Goal: Information Seeking & Learning: Find specific fact

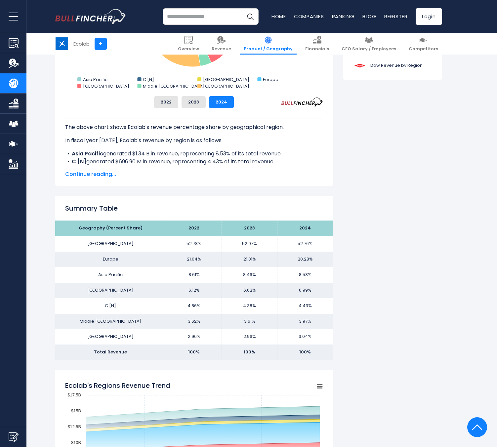
scroll to position [297, 0]
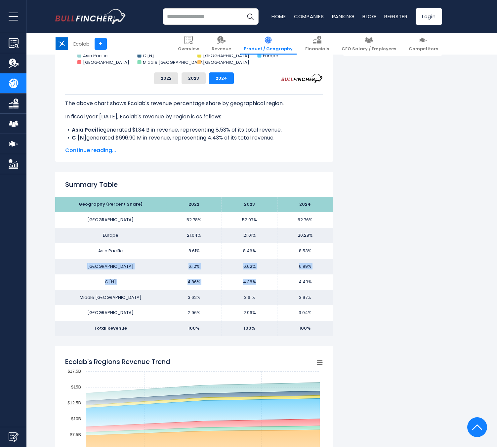
drag, startPoint x: 140, startPoint y: 265, endPoint x: 288, endPoint y: 279, distance: 148.7
click at [277, 279] on tbody "Geography (Percent Share) 2022 2023 2024 UNITED STATES 52.78% 52.97% Europe Asi…" at bounding box center [193, 266] width 277 height 139
click at [292, 280] on td "4.43%" at bounding box center [304, 282] width 55 height 16
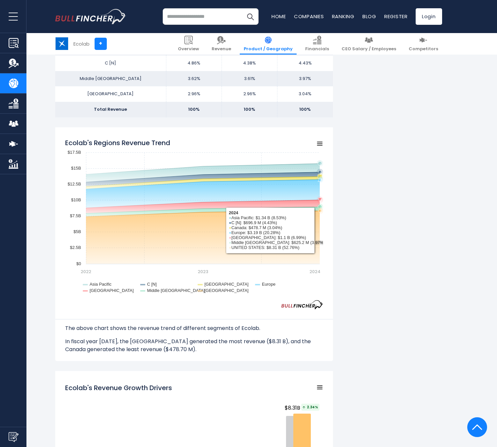
scroll to position [496, 0]
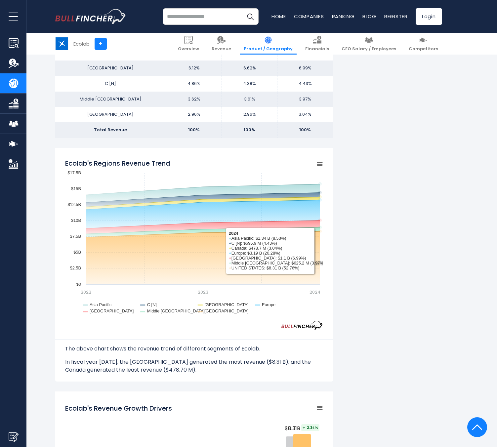
click at [393, 218] on div "Ecolab's Revenue by Region In fiscal year [DATE], Ecolab's revenue by geographi…" at bounding box center [248, 345] width 387 height 1387
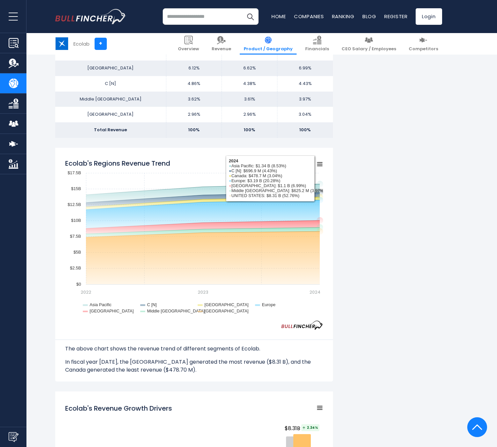
click at [373, 190] on div "Ecolab's Revenue by Region In fiscal year [DATE], Ecolab's revenue by geographi…" at bounding box center [248, 345] width 387 height 1387
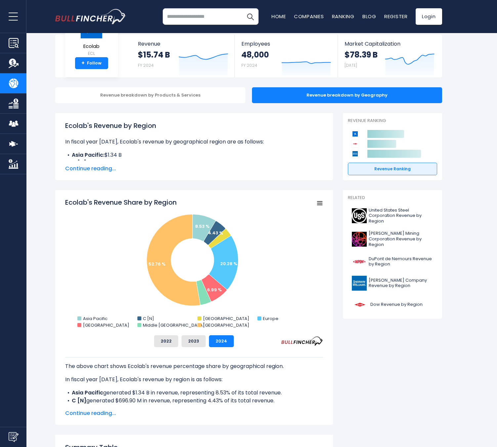
scroll to position [0, 0]
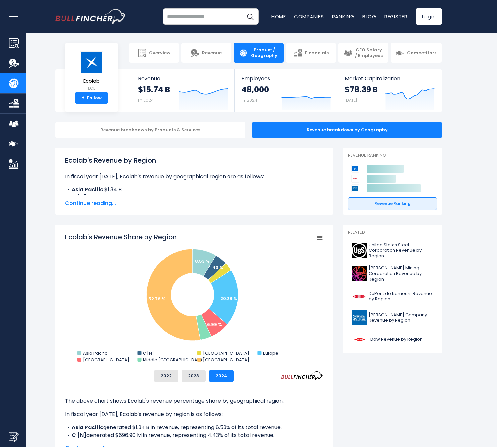
click at [139, 172] on div "Ecolab's Revenue by Region In fiscal year [DATE], Ecolab's revenue by geographi…" at bounding box center [194, 175] width 258 height 40
click at [143, 194] on li "C [N]: $696.90 M" at bounding box center [194, 198] width 258 height 8
drag, startPoint x: 126, startPoint y: 189, endPoint x: 96, endPoint y: 189, distance: 30.4
click at [96, 189] on li "Asia Pacific: $1.34 B" at bounding box center [194, 190] width 258 height 8
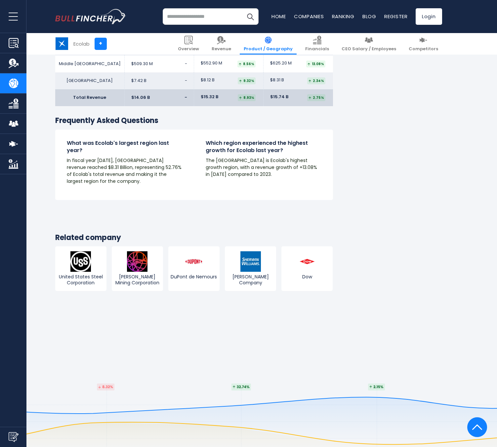
scroll to position [1222, 0]
